Goal: Information Seeking & Learning: Learn about a topic

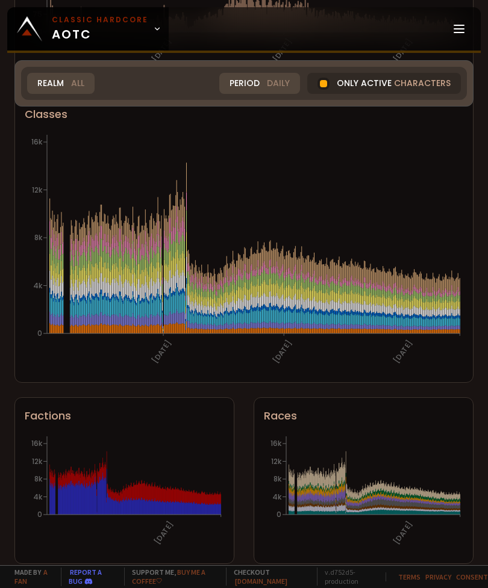
scroll to position [621, 0]
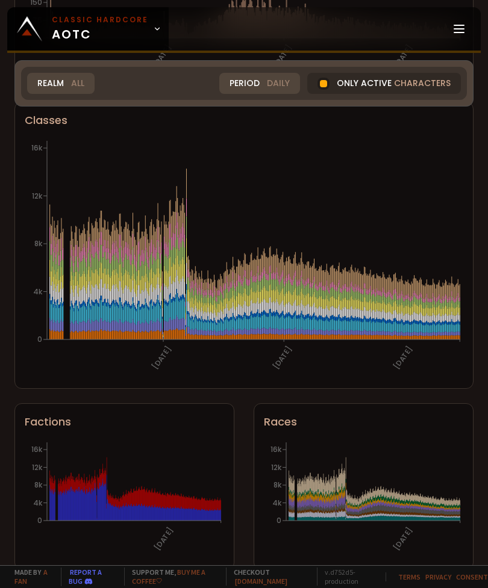
click at [75, 276] on icon at bounding box center [75, 268] width 1 height 14
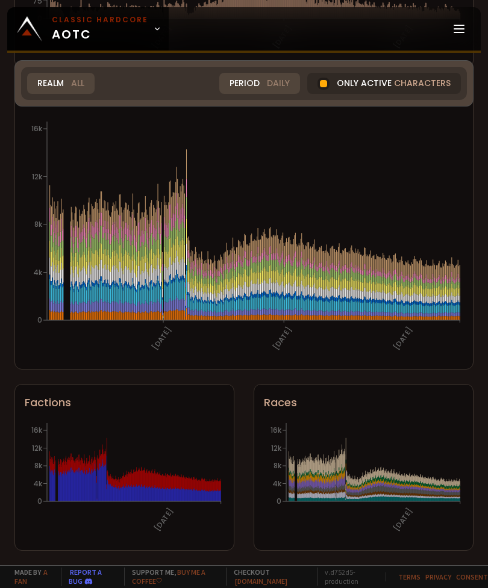
scroll to position [644, 0]
click at [360, 516] on icon "[DATE] 0 4k 8k 12k 16k" at bounding box center [363, 480] width 199 height 120
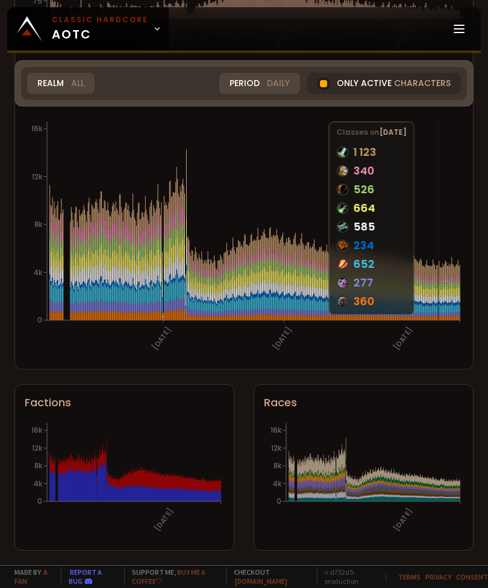
click at [438, 288] on icon "[DATE] [DATE] [DATE] 0 4k 8k 12k 16k" at bounding box center [244, 239] width 438 height 241
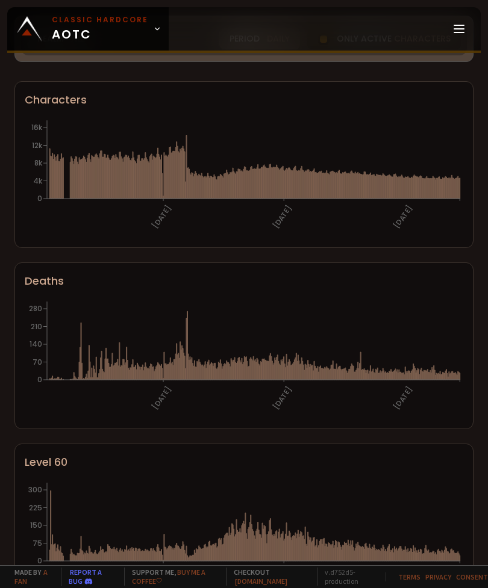
scroll to position [0, 0]
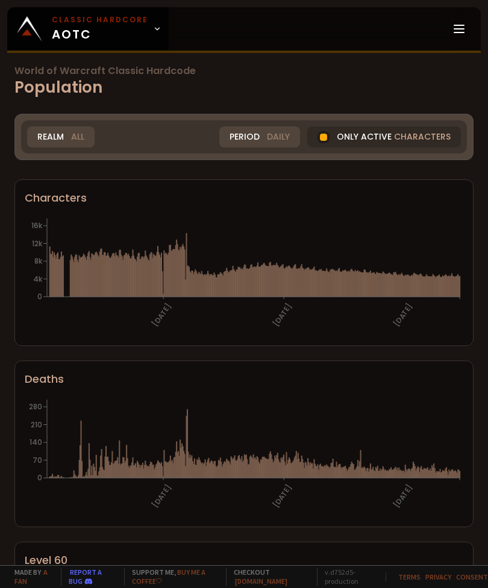
click at [158, 28] on link "Classic Hardcore AOTC" at bounding box center [87, 28] width 161 height 43
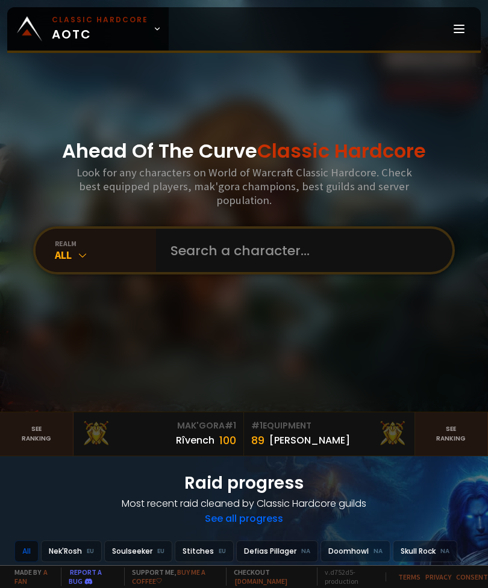
click at [465, 28] on icon at bounding box center [459, 29] width 14 height 14
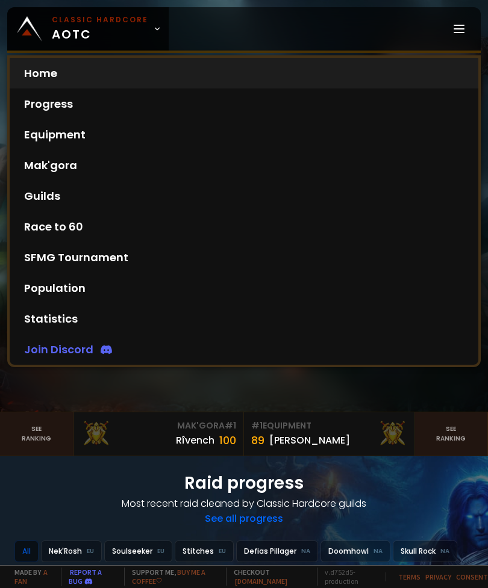
click at [49, 325] on link "Statistics" at bounding box center [244, 319] width 469 height 31
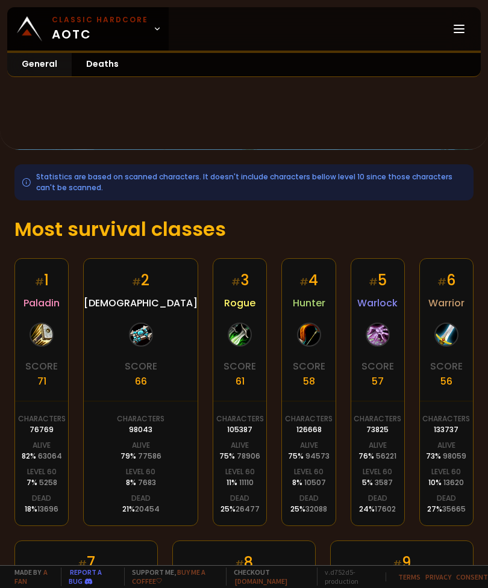
scroll to position [61, 0]
